Goal: Book appointment/travel/reservation

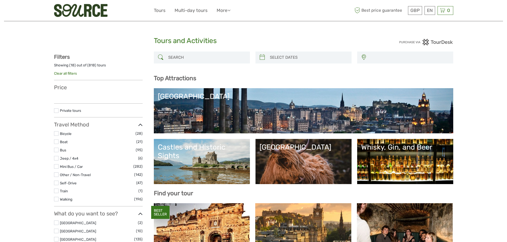
select select
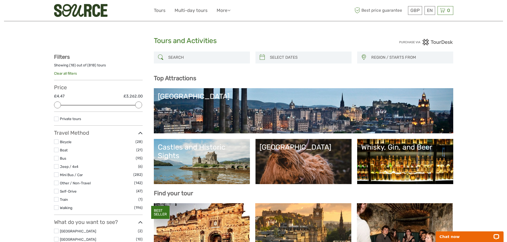
click at [187, 59] on input "search" at bounding box center [206, 57] width 81 height 9
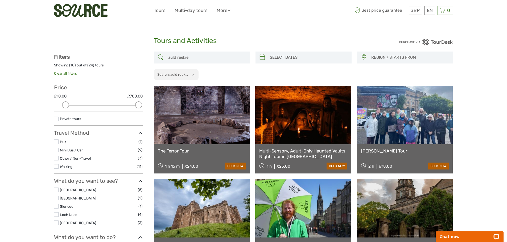
type input "auld reekie"
click at [182, 151] on link "The Terror Tour" at bounding box center [202, 151] width 88 height 5
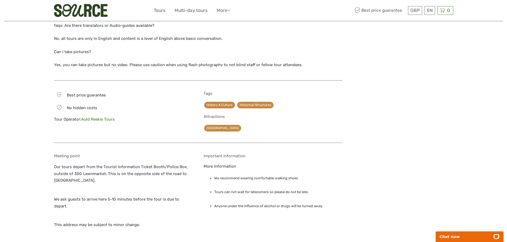
scroll to position [506, 0]
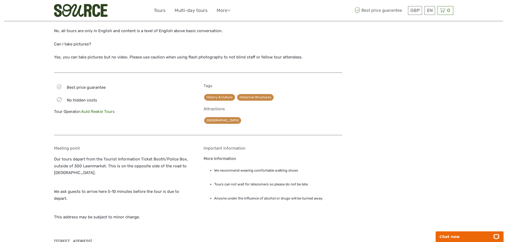
click at [106, 109] on div "Tour Operator: Auld Reekie Tours" at bounding box center [123, 112] width 139 height 6
click at [106, 109] on link "Auld Reekie Tours" at bounding box center [98, 111] width 34 height 5
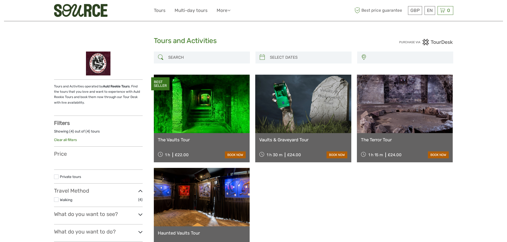
select select
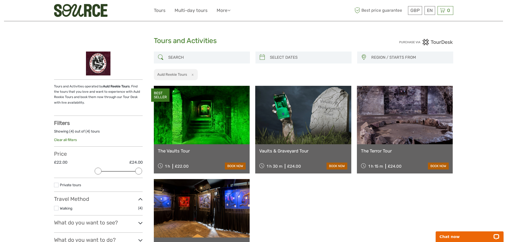
click at [199, 129] on link at bounding box center [202, 115] width 96 height 59
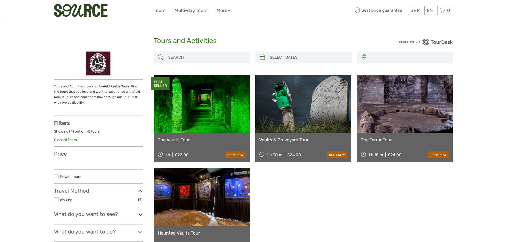
select select
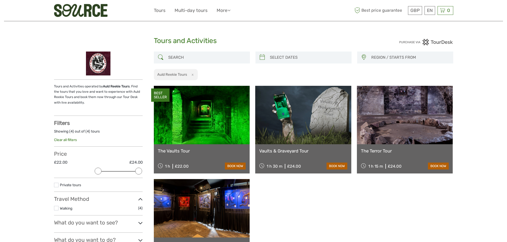
click at [180, 56] on input "search" at bounding box center [206, 57] width 81 height 9
click at [191, 76] on button "x" at bounding box center [191, 75] width 7 height 6
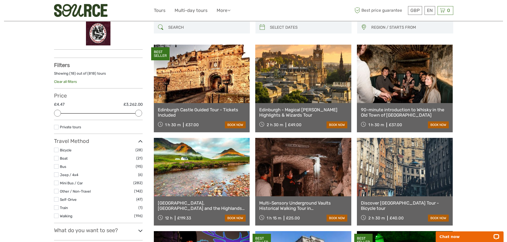
click at [175, 28] on input "search" at bounding box center [206, 27] width 81 height 9
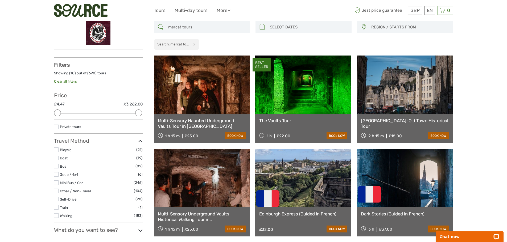
type input "mercat tours"
click at [196, 123] on link "Multi-Sensory Haunted Underground Vaults Tour in [GEOGRAPHIC_DATA]" at bounding box center [202, 123] width 88 height 11
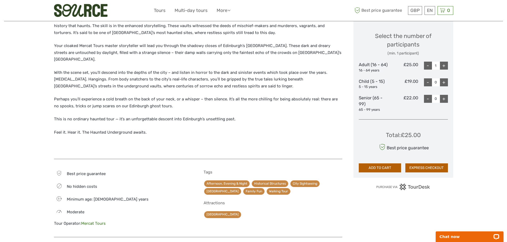
scroll to position [240, 0]
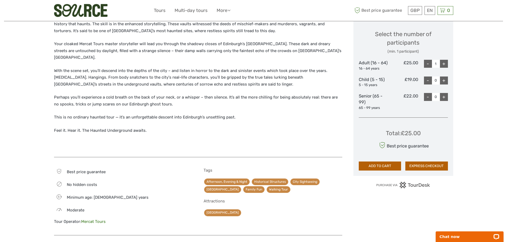
click at [98, 220] on link "Mercat Tours" at bounding box center [93, 222] width 24 height 5
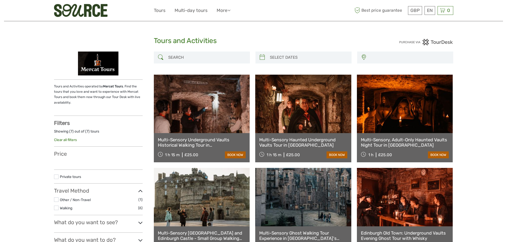
select select
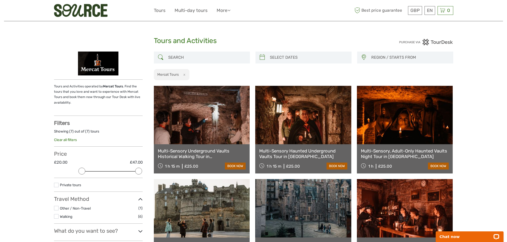
click at [210, 154] on link "Multi-Sensory Underground Vaults Historical Walking Tour in [GEOGRAPHIC_DATA]" at bounding box center [202, 154] width 88 height 11
